Goal: Information Seeking & Learning: Check status

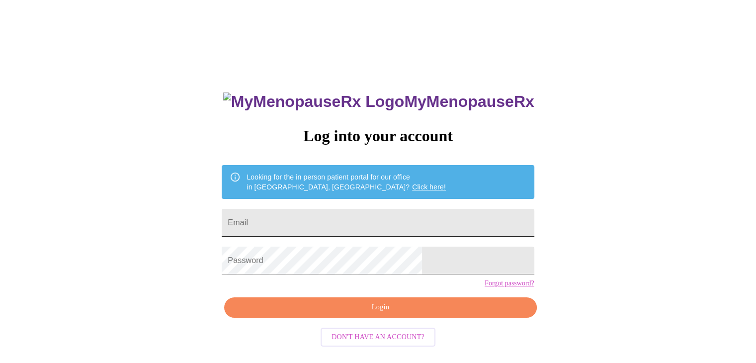
click at [336, 221] on input "Email" at bounding box center [378, 223] width 312 height 28
type input "[EMAIL_ADDRESS][DOMAIN_NAME]"
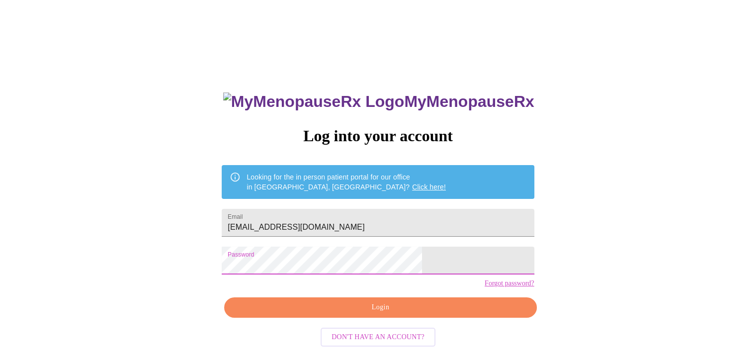
click at [381, 313] on span "Login" at bounding box center [379, 307] width 289 height 12
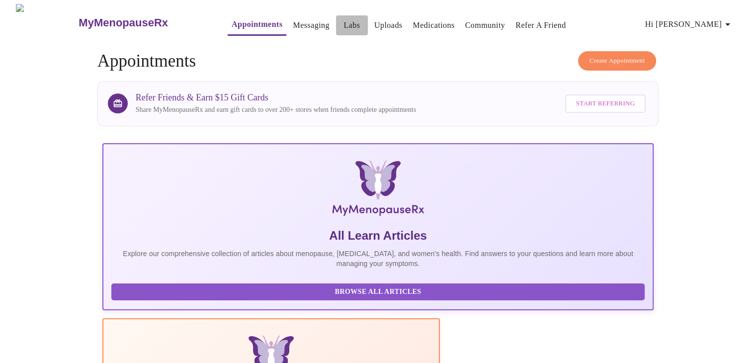
click at [343, 21] on link "Labs" at bounding box center [351, 25] width 16 height 14
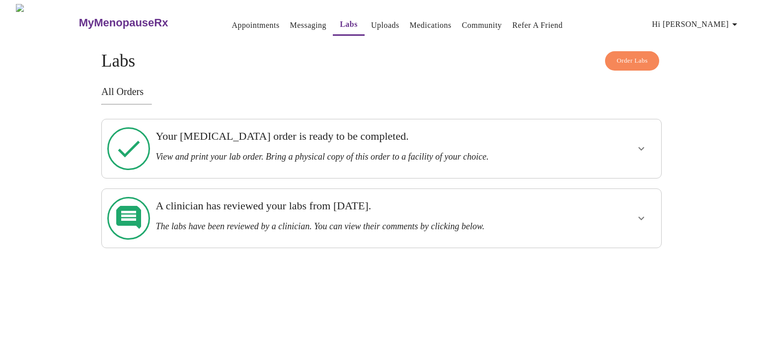
click at [637, 212] on icon "show more" at bounding box center [641, 218] width 12 height 12
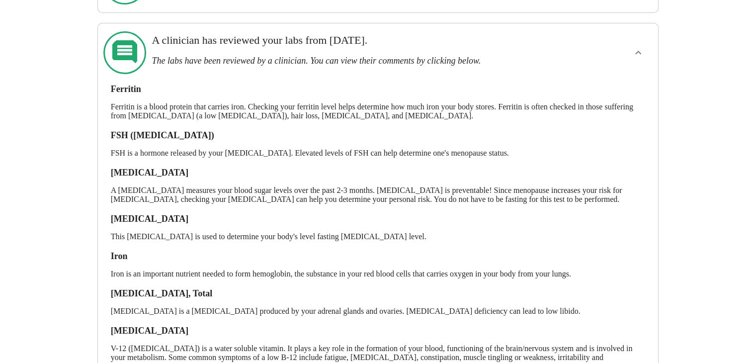
scroll to position [318, 0]
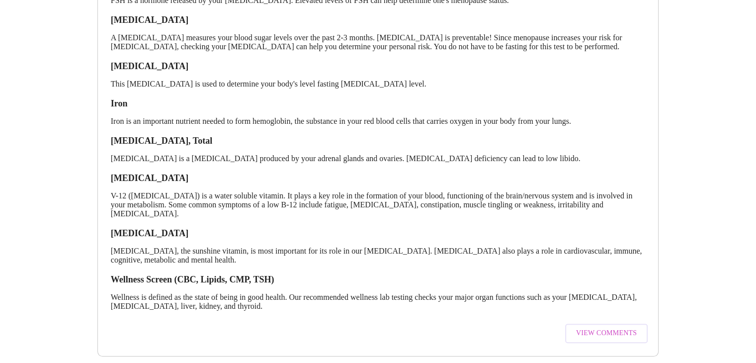
click at [611, 327] on span "View Comments" at bounding box center [606, 333] width 61 height 12
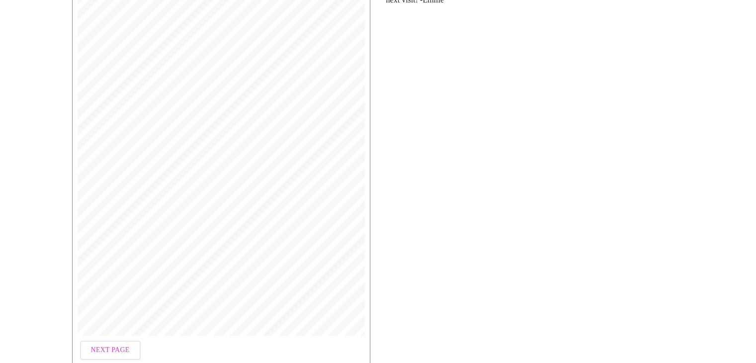
scroll to position [187, 0]
click at [115, 293] on span "Next Page" at bounding box center [110, 299] width 39 height 12
click at [181, 293] on span "Next Page" at bounding box center [191, 299] width 39 height 12
click at [188, 294] on span "Next Page" at bounding box center [191, 299] width 39 height 12
click at [131, 295] on span "Previous Page" at bounding box center [118, 299] width 55 height 12
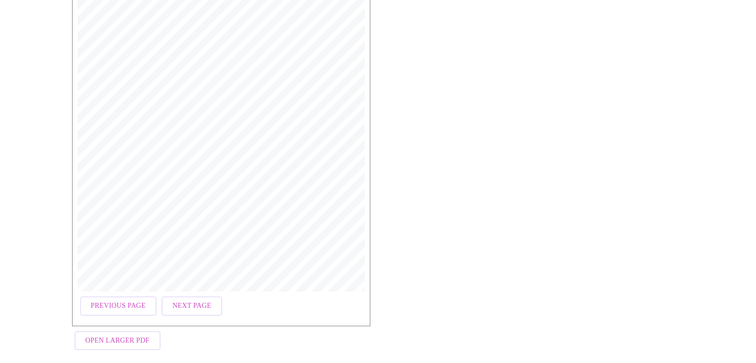
scroll to position [182, 0]
click at [131, 298] on span "Previous Page" at bounding box center [118, 304] width 55 height 12
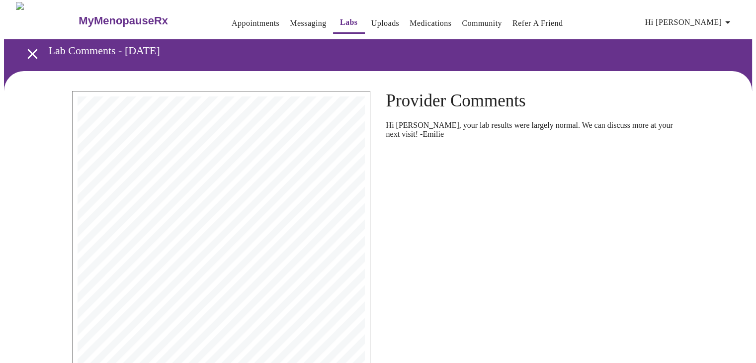
scroll to position [0, 0]
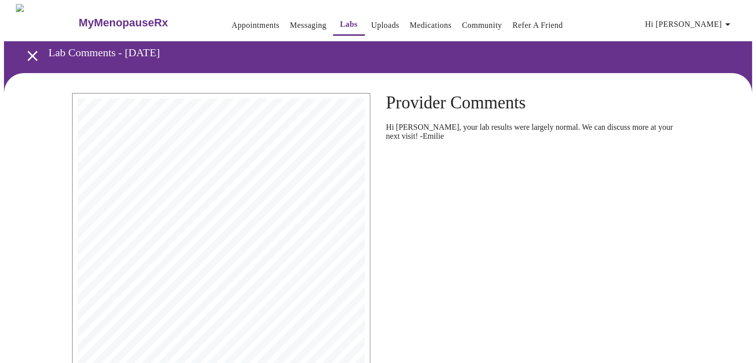
click at [290, 18] on link "Messaging" at bounding box center [308, 25] width 36 height 14
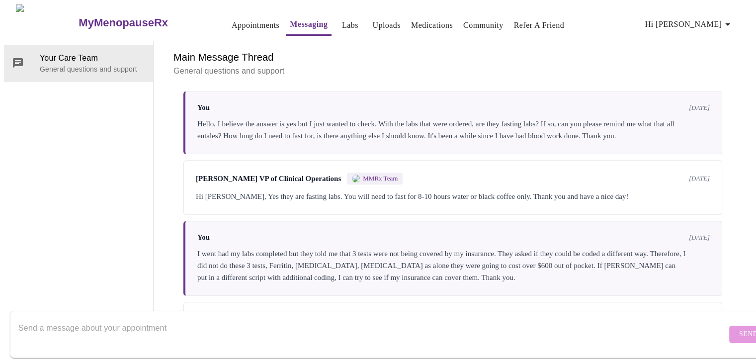
scroll to position [680, 0]
